Goal: Task Accomplishment & Management: Manage account settings

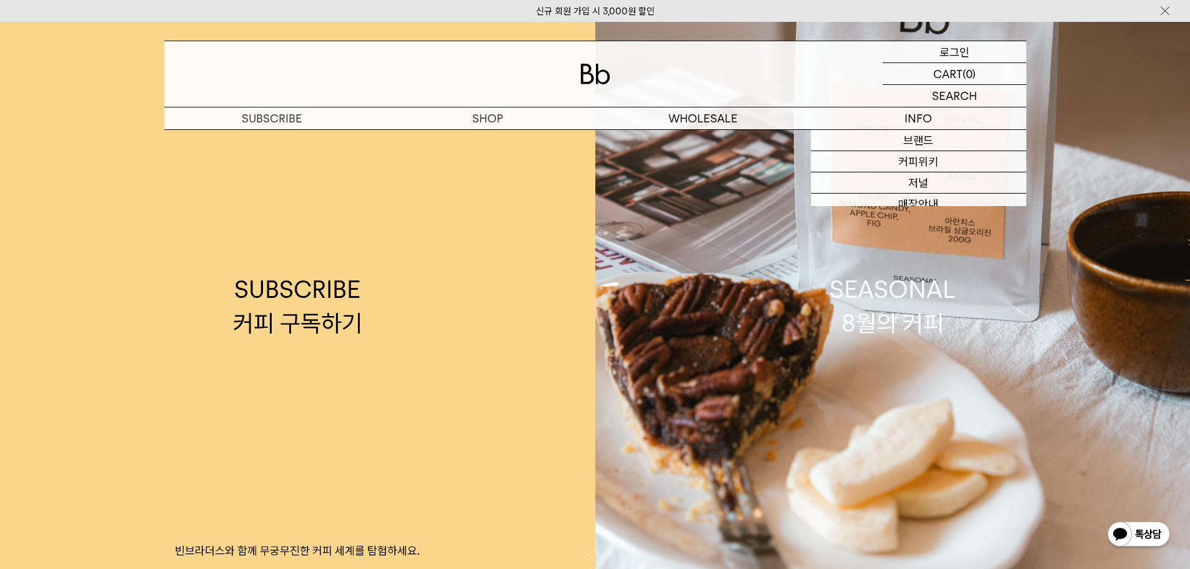
click at [955, 52] on p "로그인" at bounding box center [955, 51] width 30 height 21
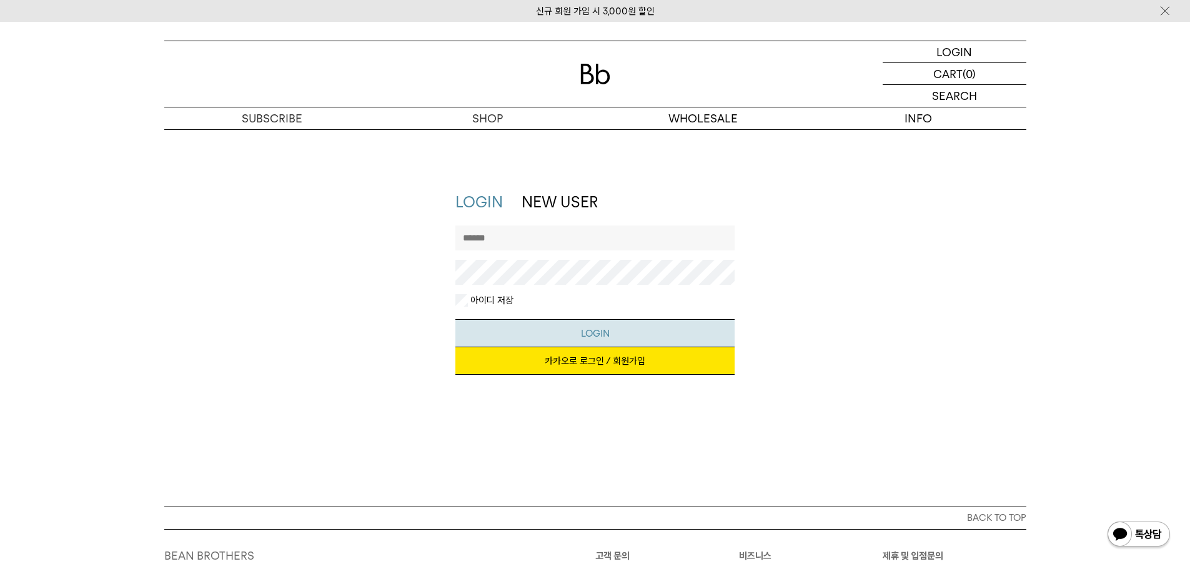
type input "**********"
click at [593, 324] on button "LOGIN" at bounding box center [594, 333] width 279 height 28
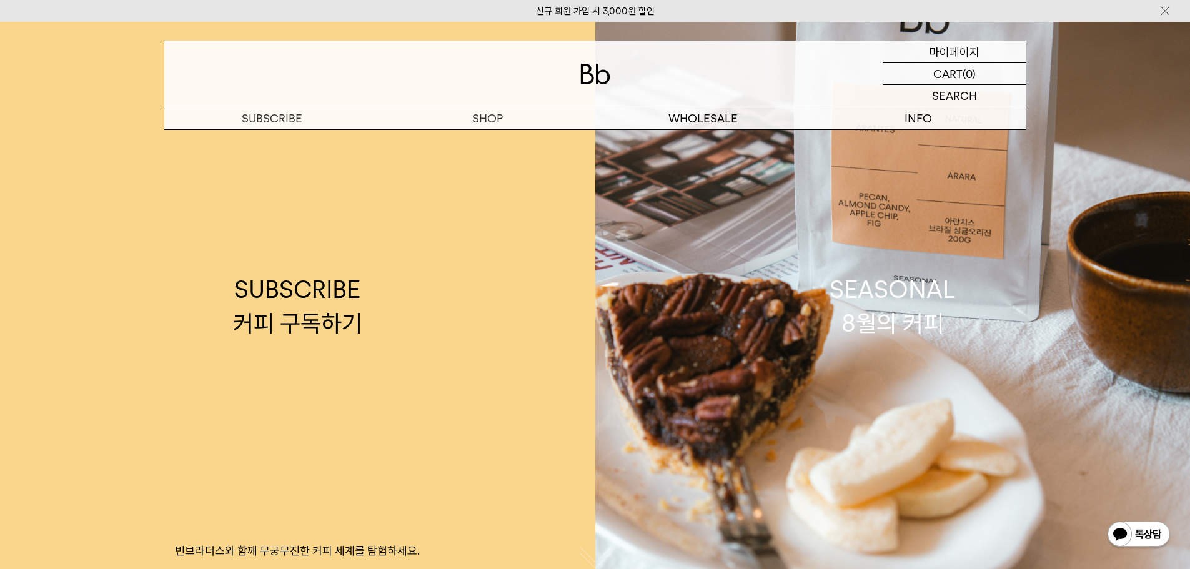
click at [955, 54] on p "마이페이지" at bounding box center [955, 51] width 50 height 21
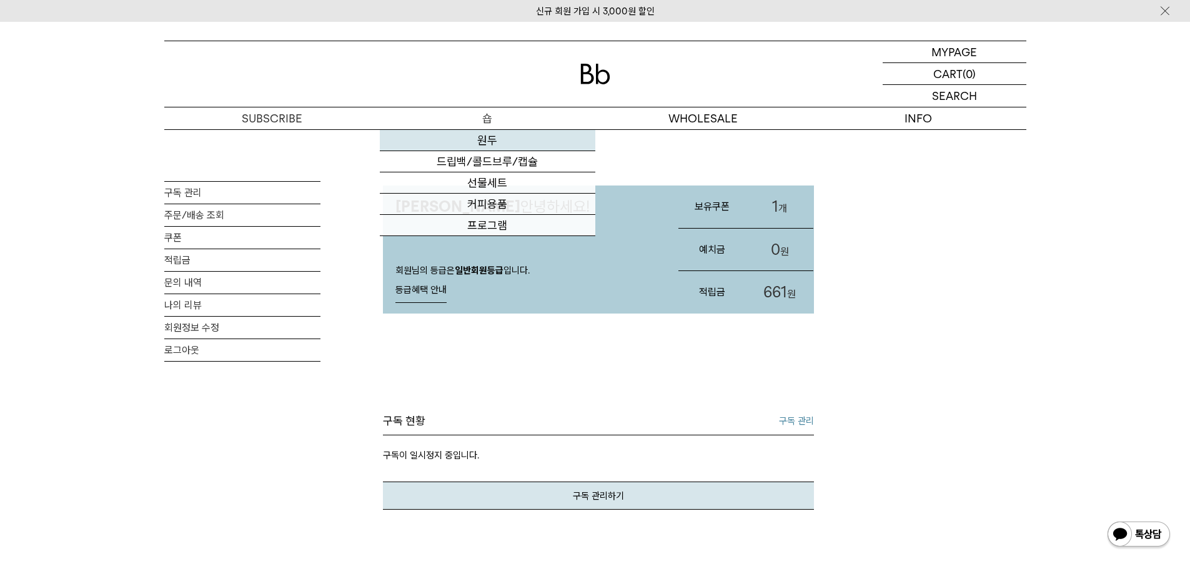
click at [490, 134] on link "원두" at bounding box center [488, 140] width 216 height 21
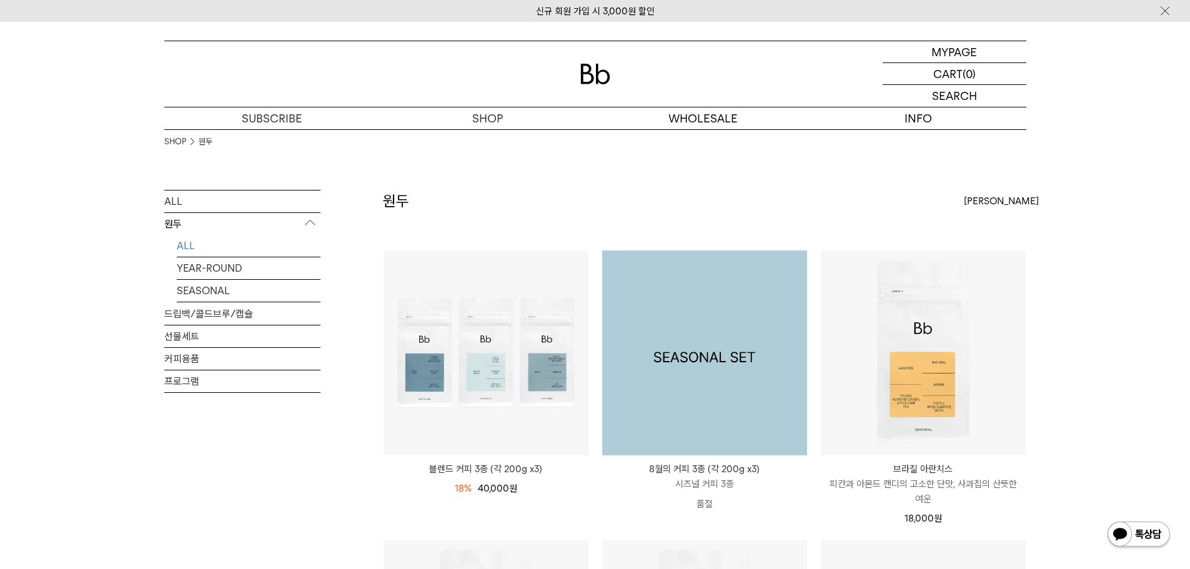
click at [763, 291] on img at bounding box center [704, 353] width 205 height 205
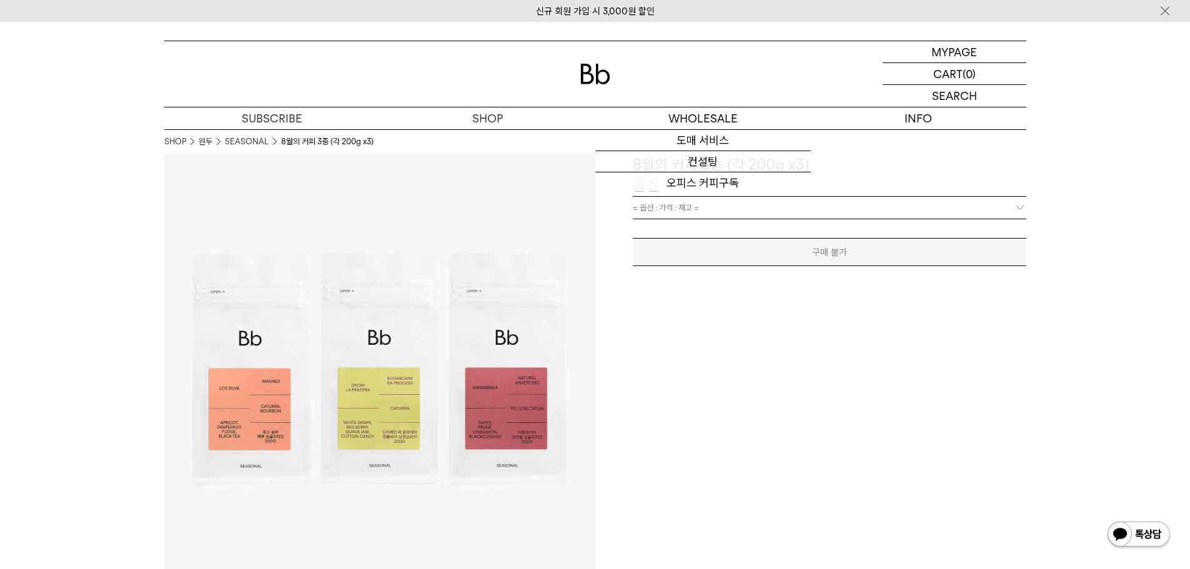
click at [598, 75] on img at bounding box center [595, 74] width 30 height 21
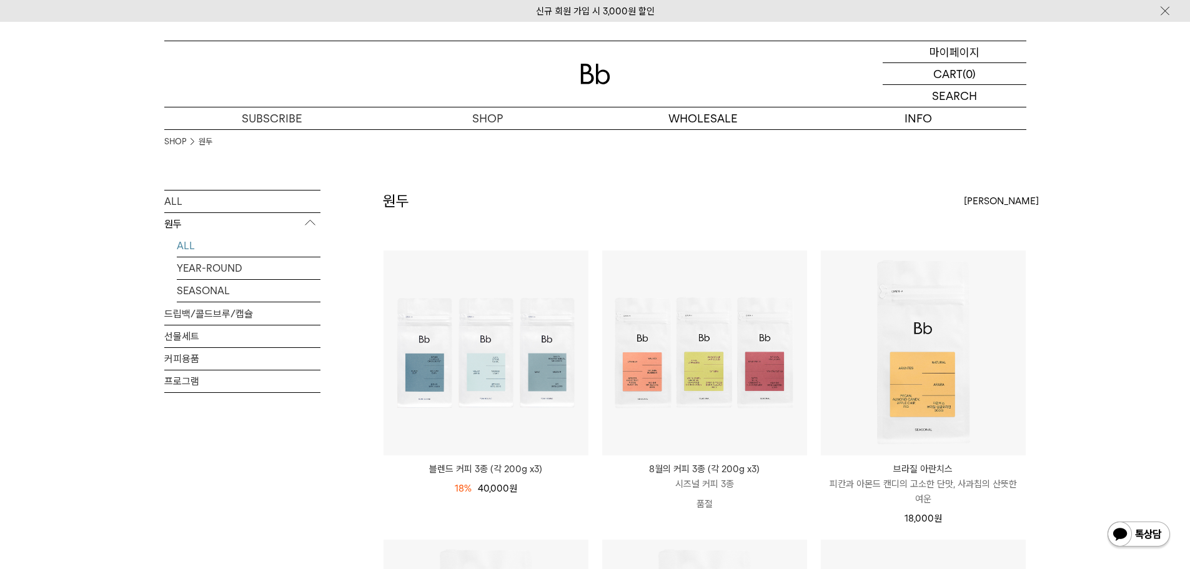
click at [963, 49] on p "마이페이지" at bounding box center [955, 51] width 50 height 21
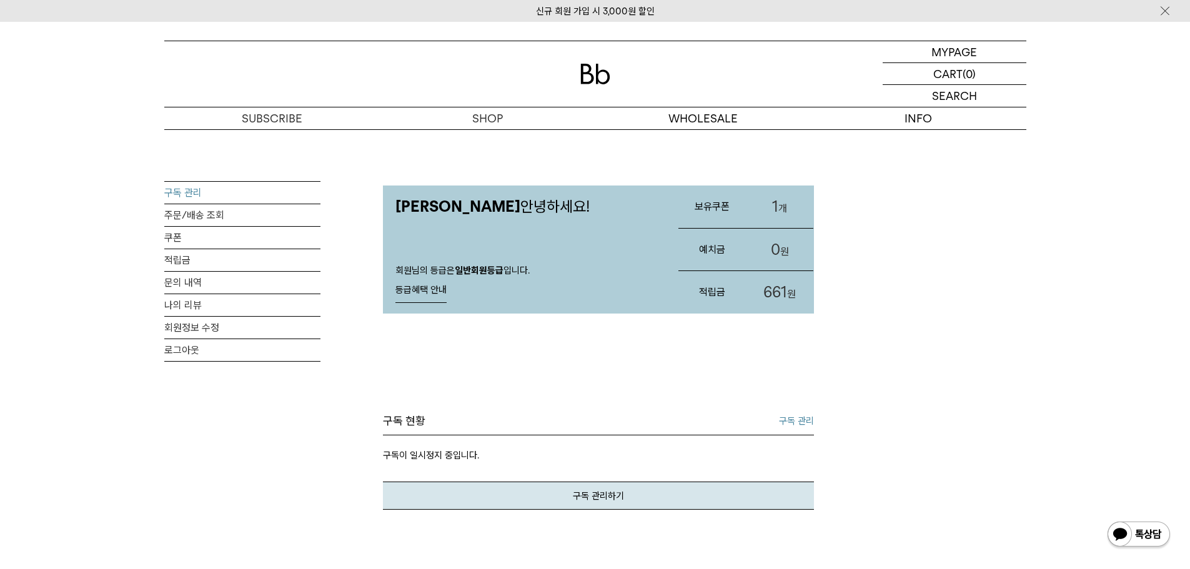
click at [194, 191] on link "구독 관리" at bounding box center [242, 193] width 156 height 22
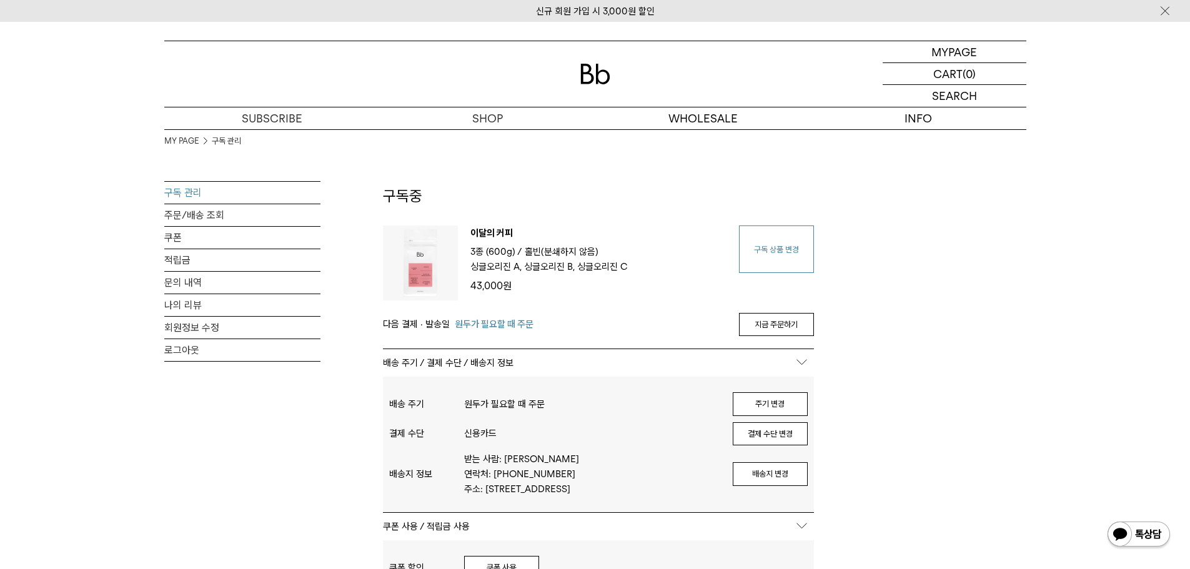
click at [788, 242] on link "구독 상품 변경" at bounding box center [776, 249] width 75 height 47
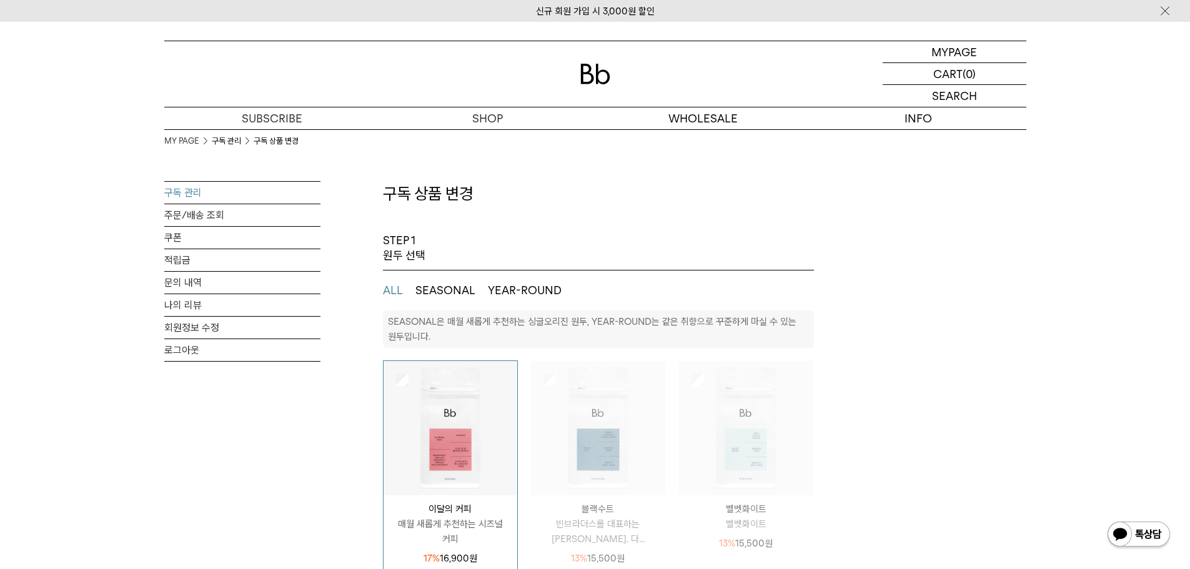
select select "**"
click at [445, 292] on button "SEASONAL" at bounding box center [445, 290] width 60 height 15
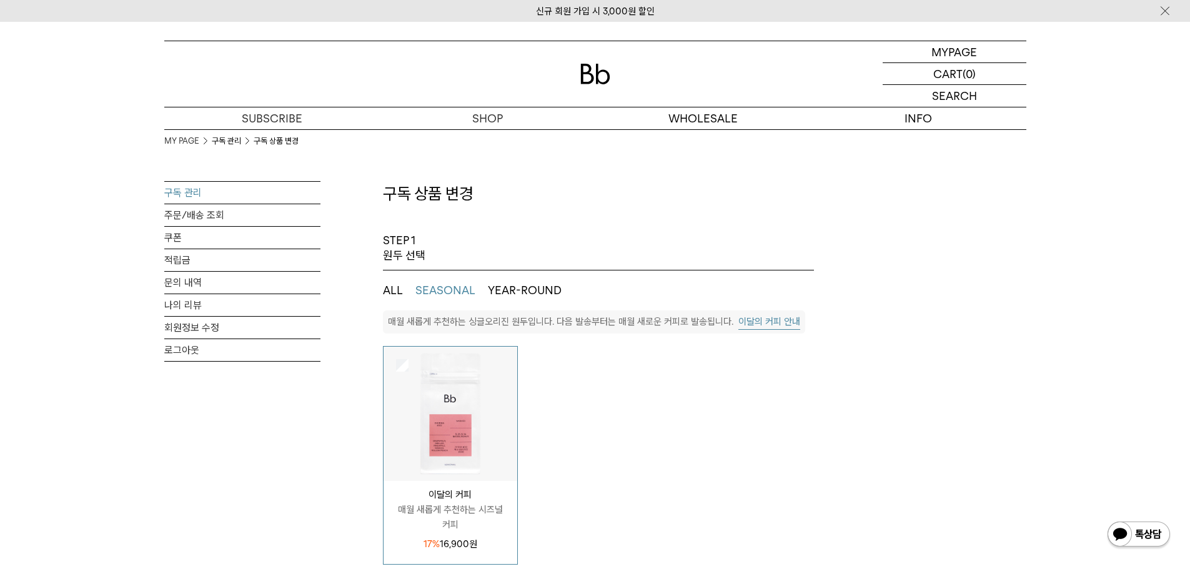
click at [539, 295] on button "YEAR-ROUND" at bounding box center [525, 290] width 74 height 15
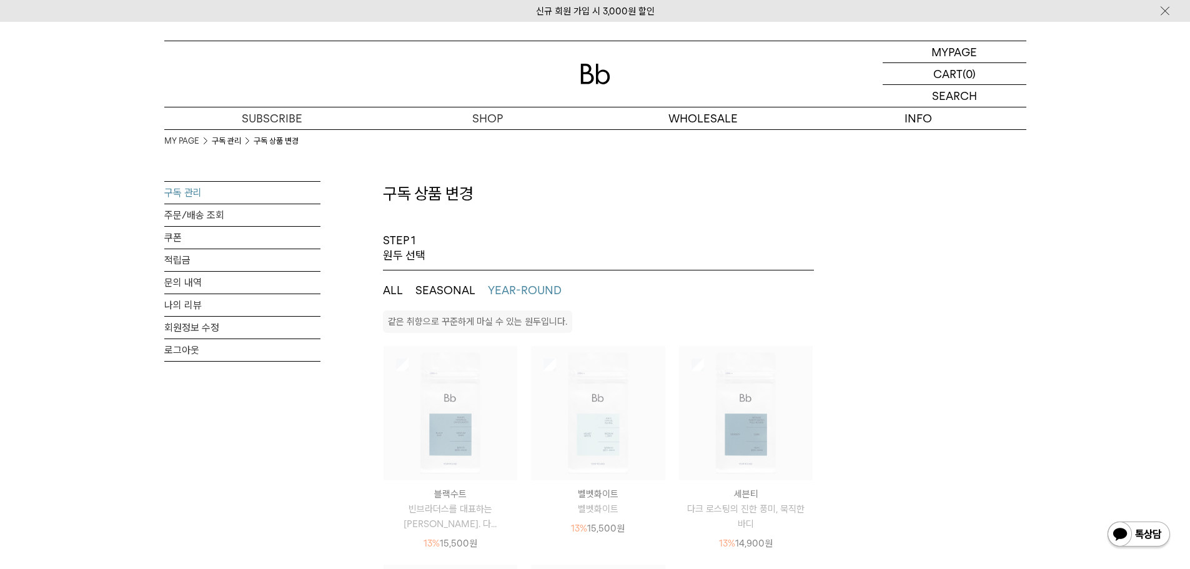
click at [439, 284] on button "SEASONAL" at bounding box center [445, 290] width 60 height 15
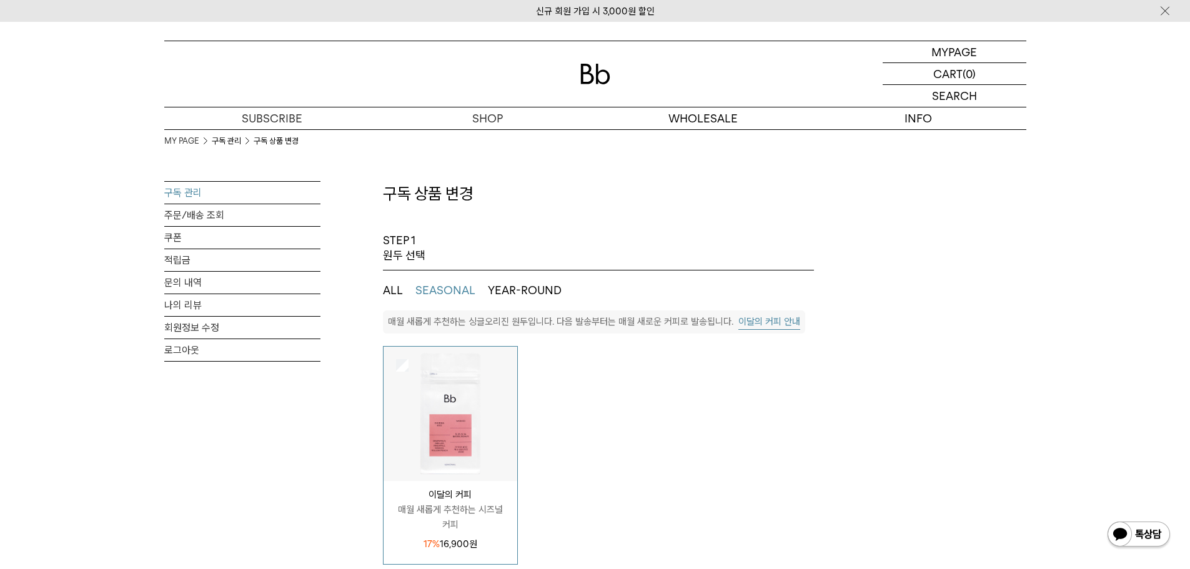
click at [387, 286] on button "ALL" at bounding box center [393, 290] width 20 height 15
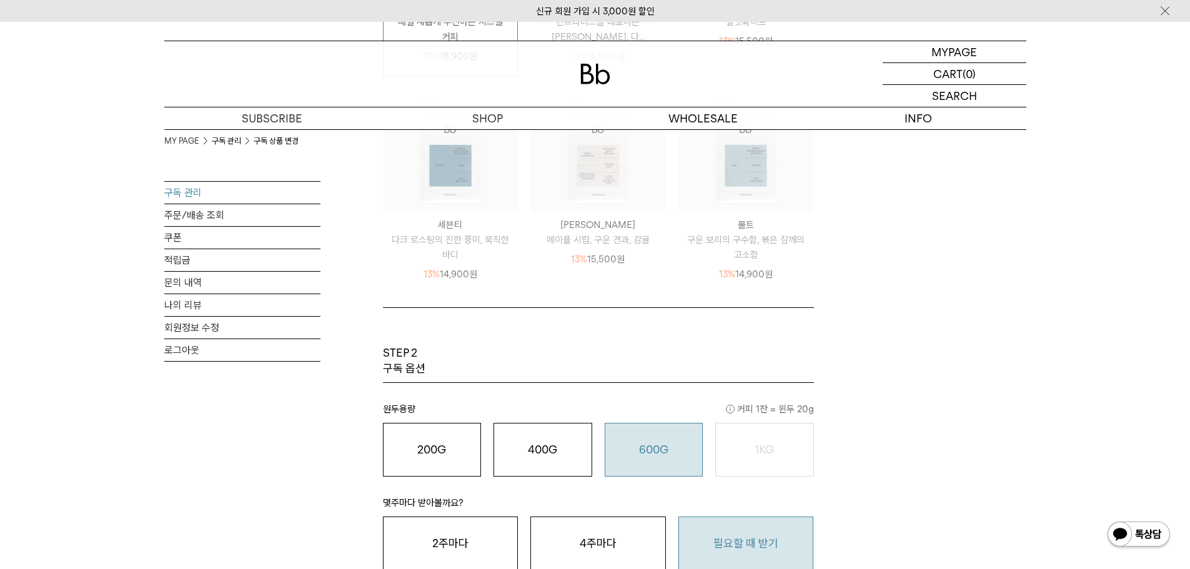
scroll to position [875, 0]
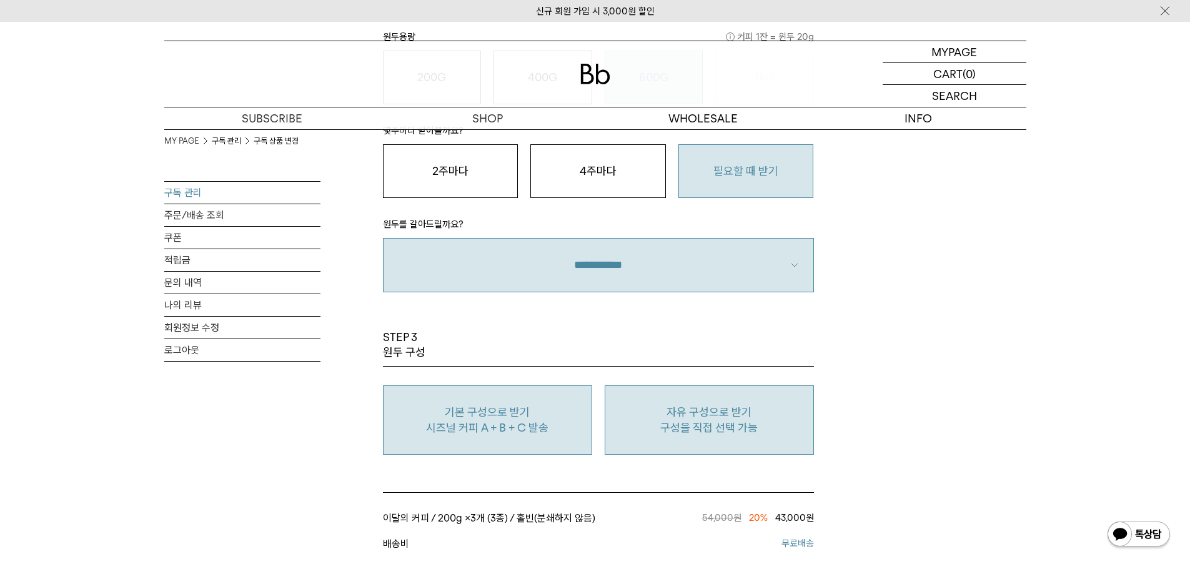
click at [783, 414] on p "자유 구성으로 받기" at bounding box center [710, 412] width 196 height 15
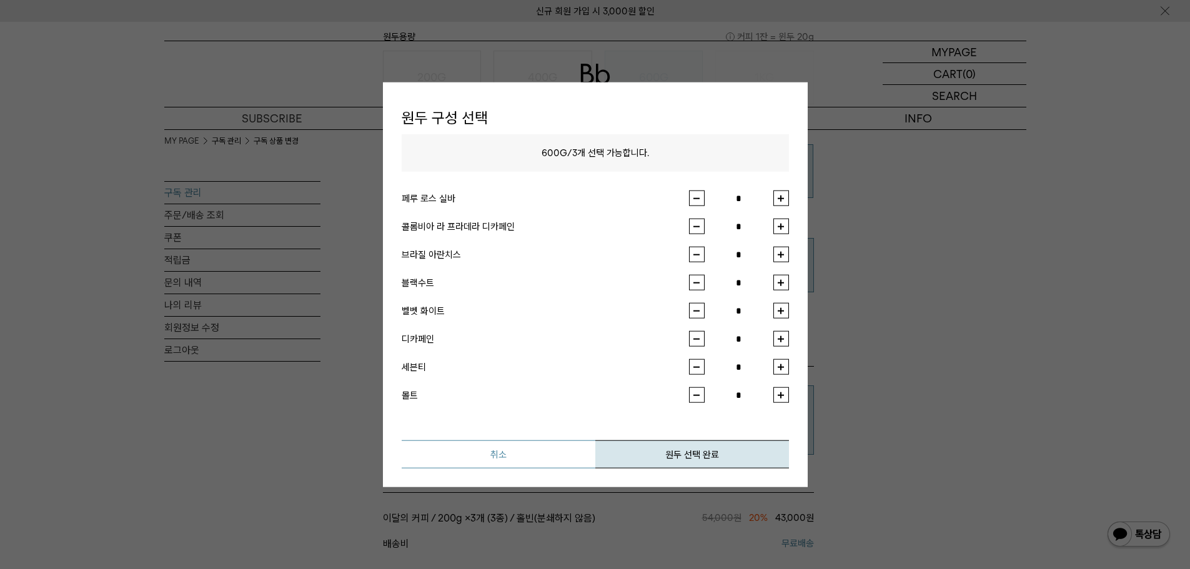
click at [519, 449] on button "취소" at bounding box center [499, 454] width 194 height 28
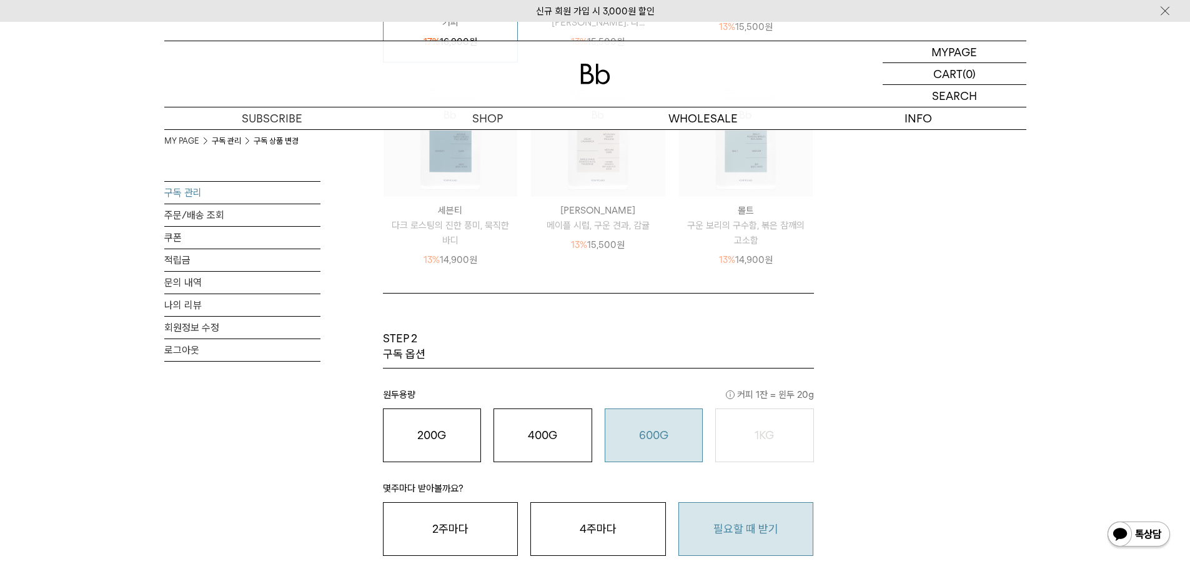
scroll to position [437, 0]
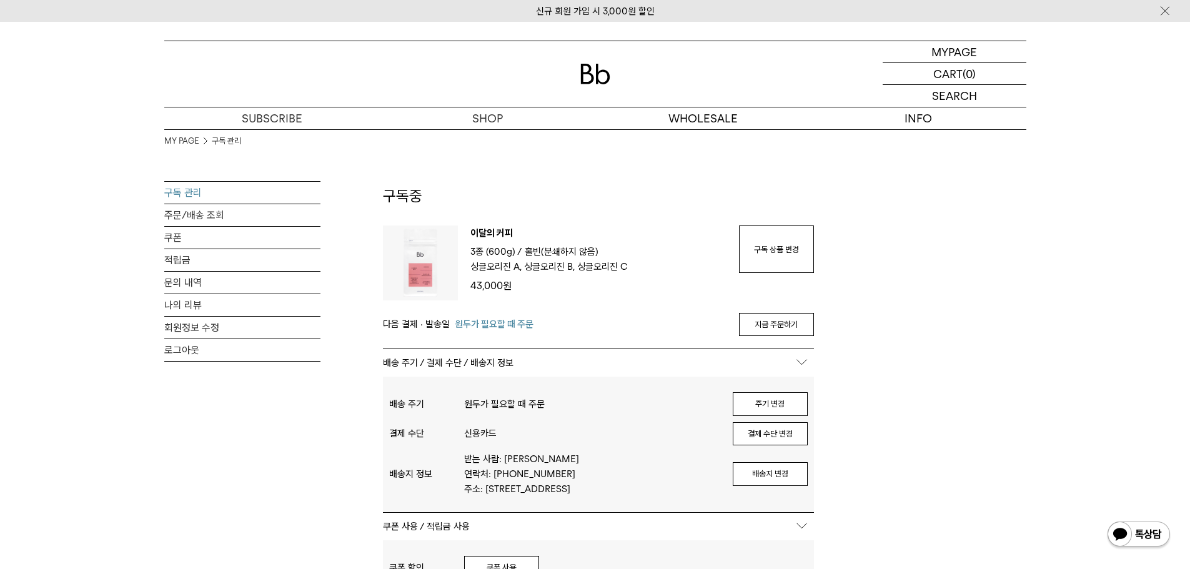
drag, startPoint x: 786, startPoint y: 325, endPoint x: 652, endPoint y: 42, distance: 313.0
click at [786, 325] on link "지금 주문하기" at bounding box center [776, 325] width 75 height 24
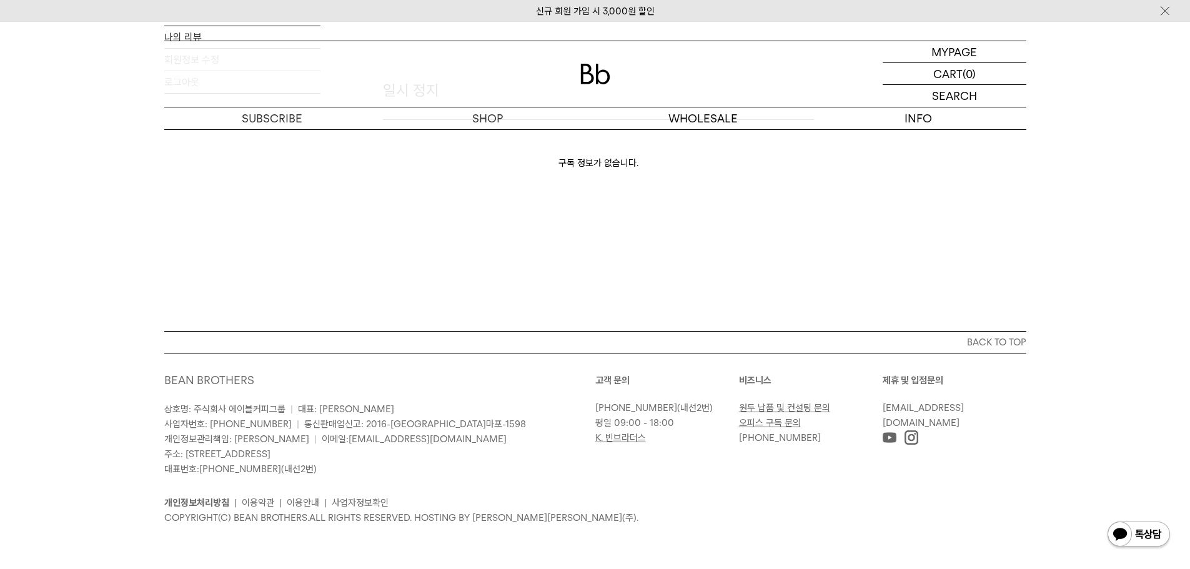
scroll to position [1373, 0]
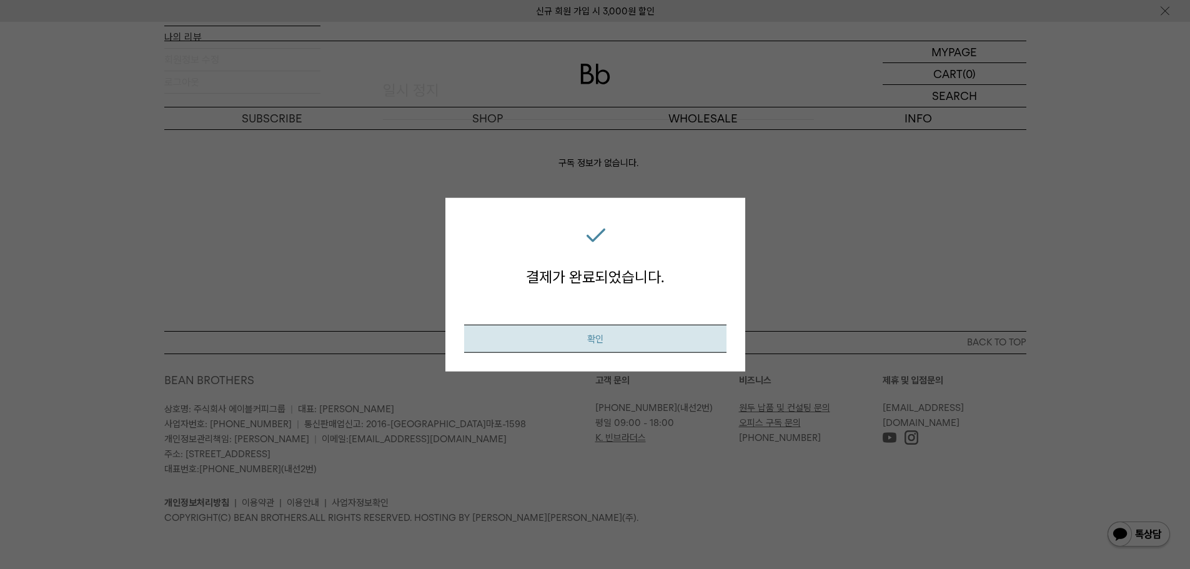
click at [648, 344] on button "확인" at bounding box center [595, 339] width 262 height 28
